Goal: Task Accomplishment & Management: Manage account settings

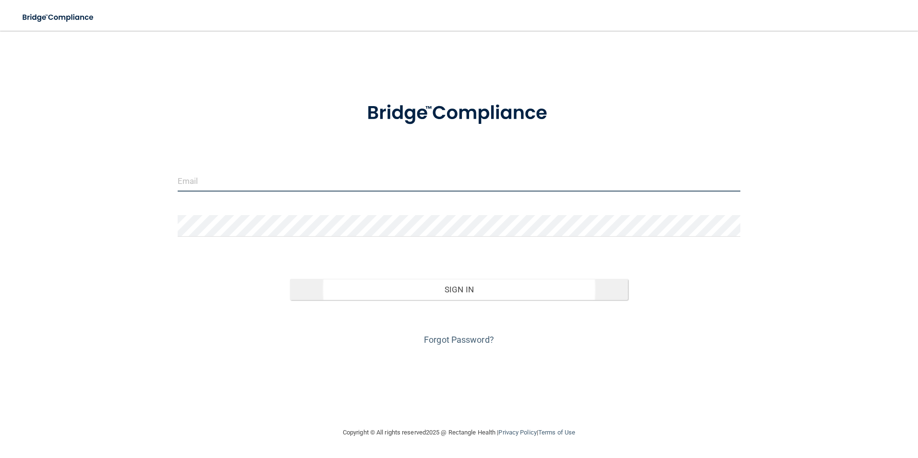
type input "[EMAIL_ADDRESS][DOMAIN_NAME]"
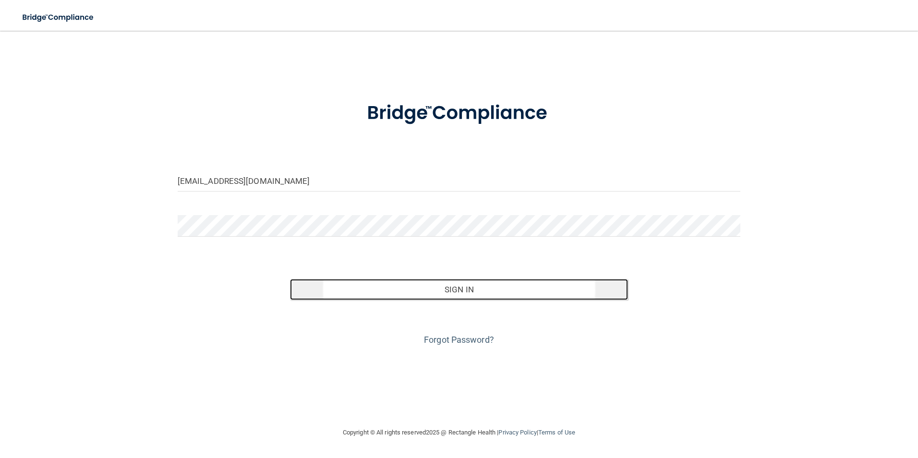
click at [484, 287] on button "Sign In" at bounding box center [459, 289] width 338 height 21
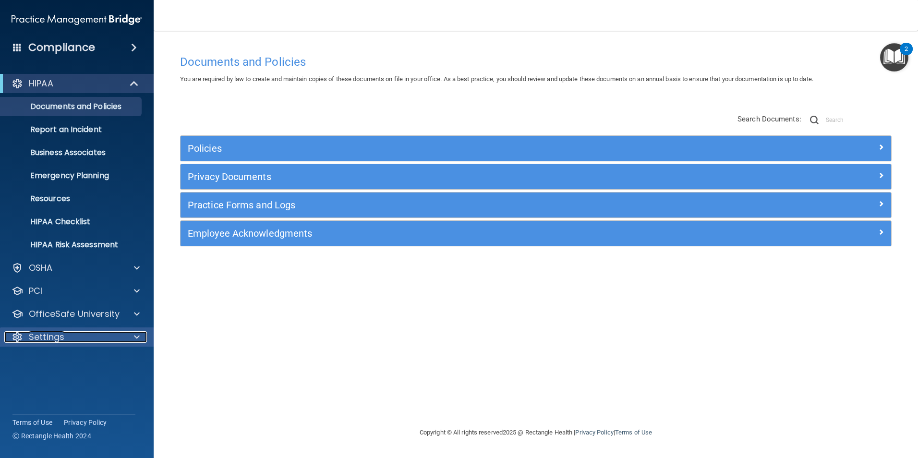
click at [103, 336] on div "Settings" at bounding box center [63, 337] width 119 height 12
click at [103, 361] on p "My Account" at bounding box center [71, 360] width 131 height 10
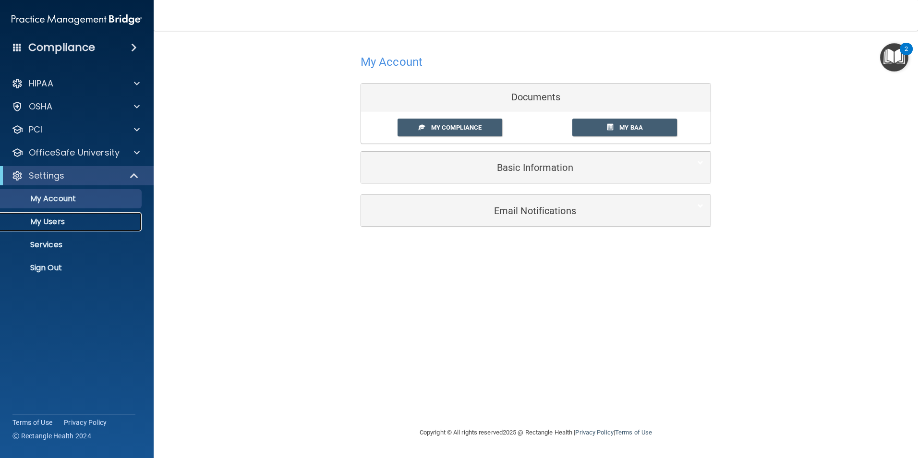
click at [96, 227] on link "My Users" at bounding box center [65, 221] width 151 height 19
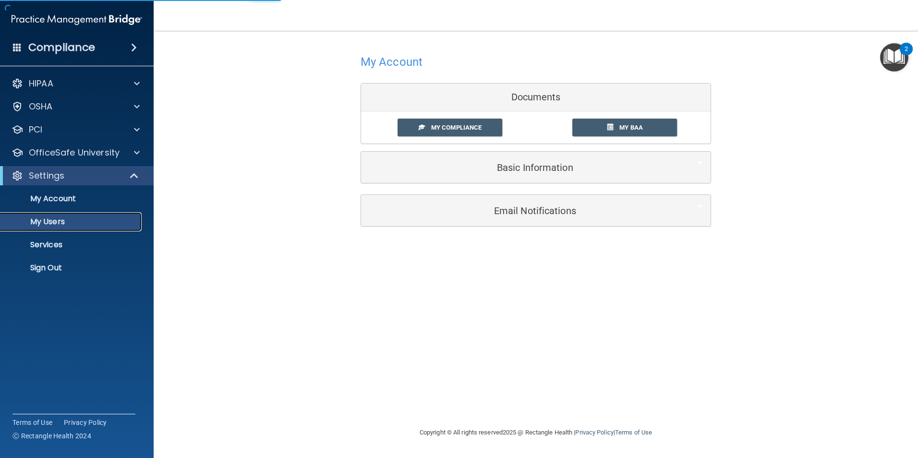
select select "20"
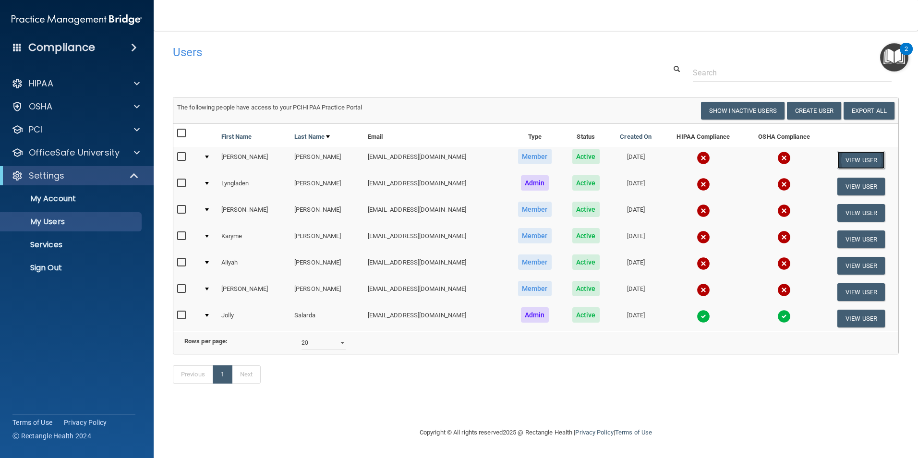
click at [858, 154] on button "View User" at bounding box center [861, 160] width 48 height 18
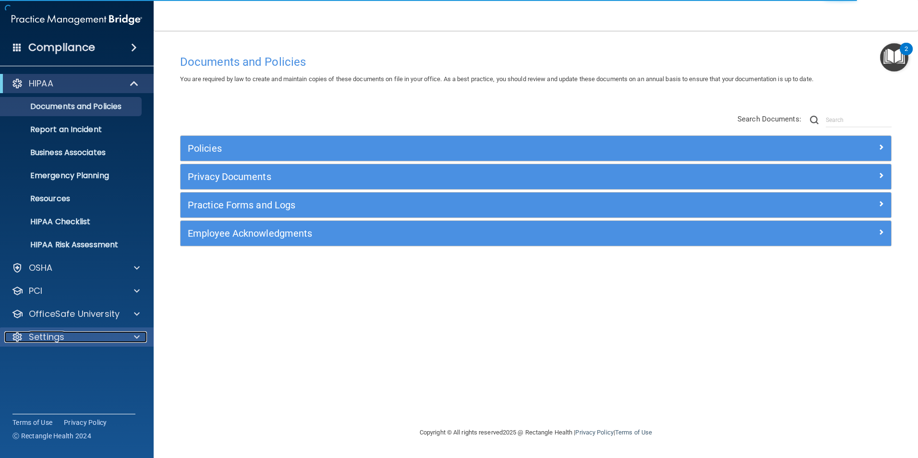
click at [84, 340] on div "Settings" at bounding box center [63, 337] width 119 height 12
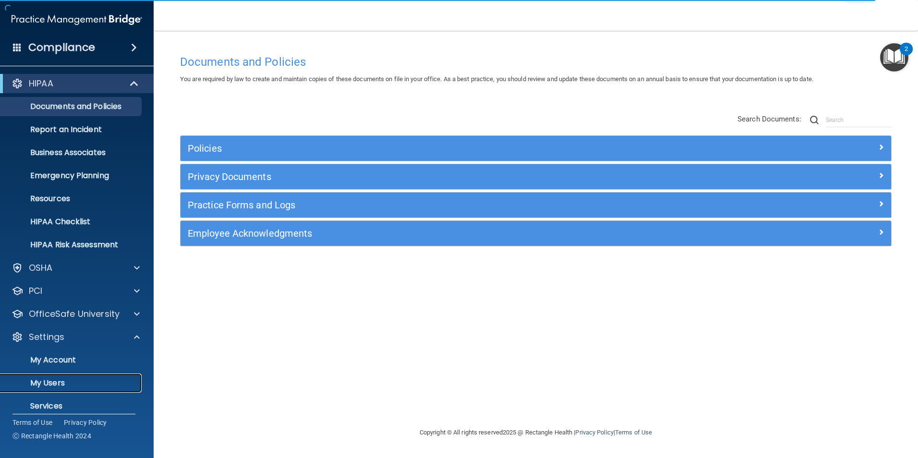
click at [91, 388] on link "My Users" at bounding box center [65, 382] width 151 height 19
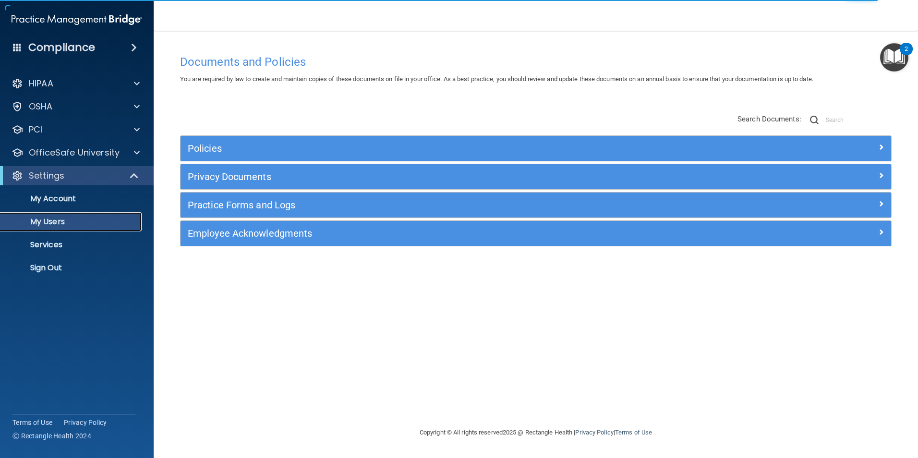
select select "20"
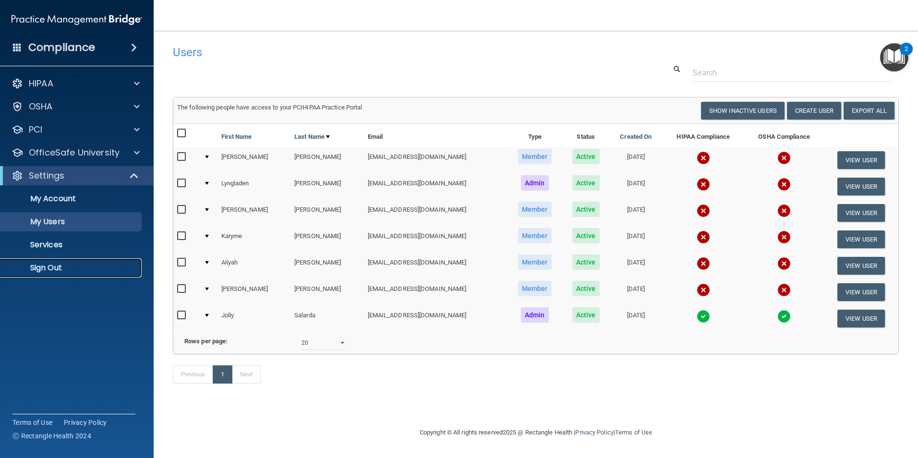
click at [82, 268] on p "Sign Out" at bounding box center [71, 268] width 131 height 10
